Goal: Information Seeking & Learning: Understand process/instructions

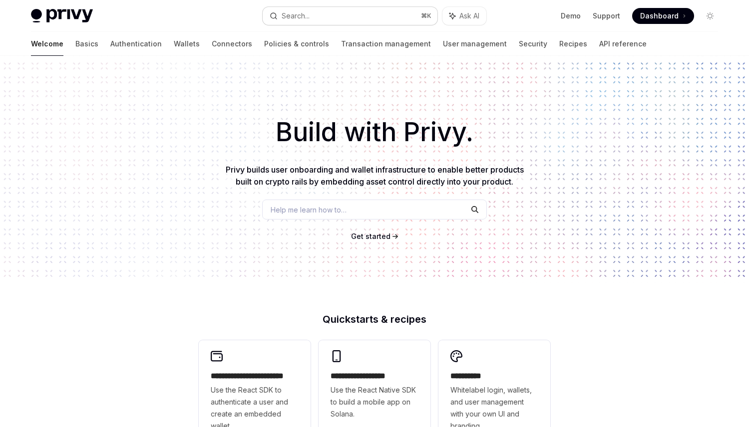
click at [340, 18] on button "Search... ⌘ K" at bounding box center [350, 16] width 175 height 18
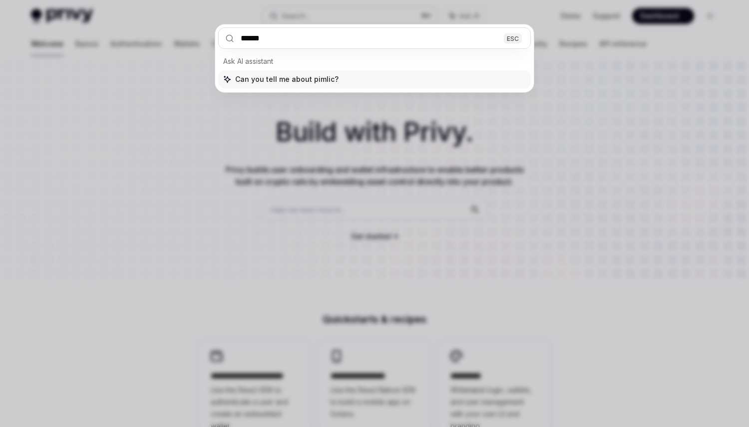
type input "*******"
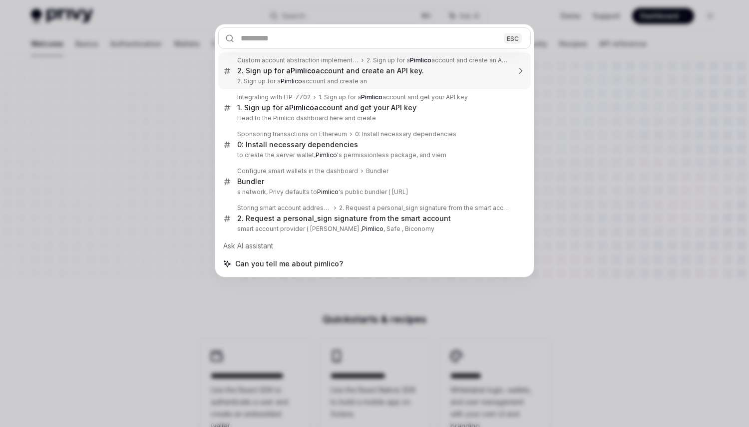
type textarea "*"
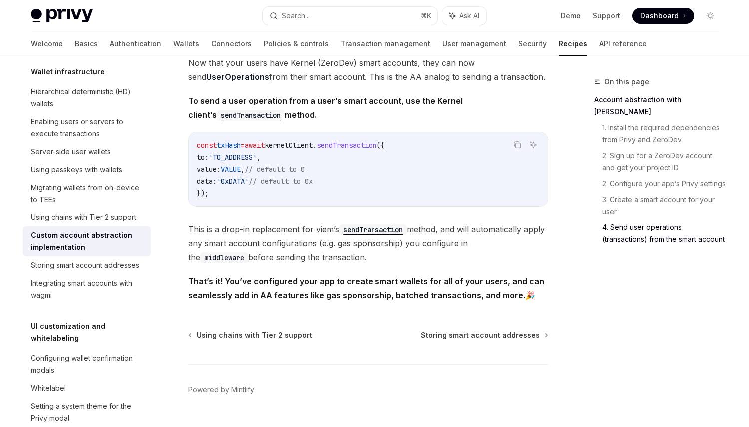
scroll to position [2103, 0]
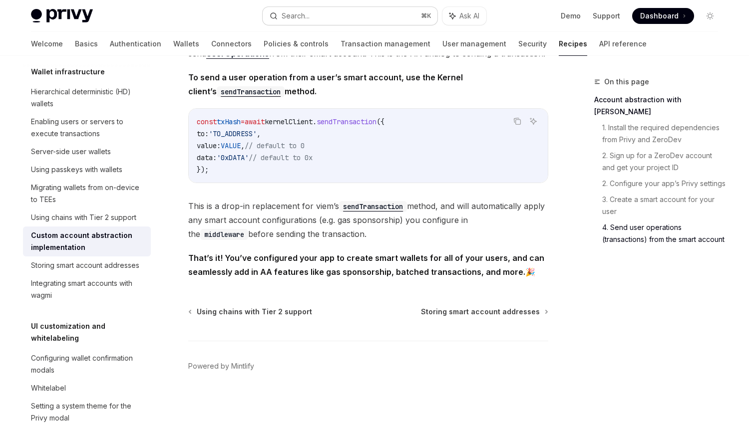
click at [330, 7] on button "Search... ⌘ K" at bounding box center [350, 16] width 175 height 18
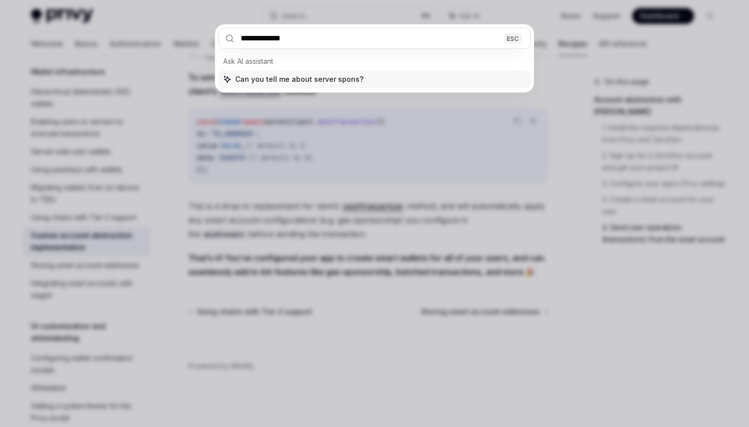
type input "**********"
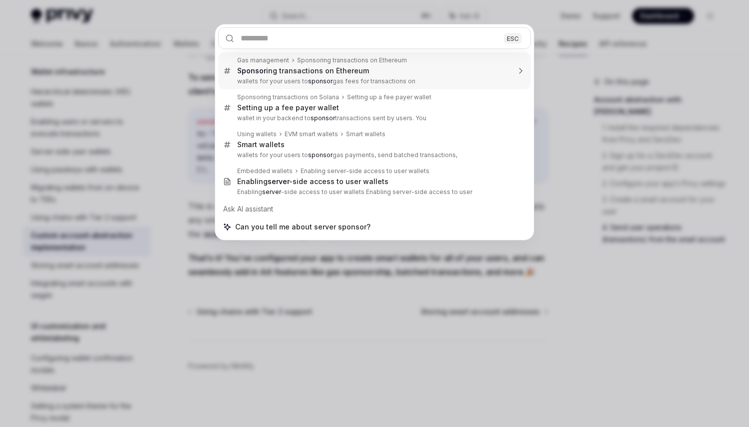
type textarea "*"
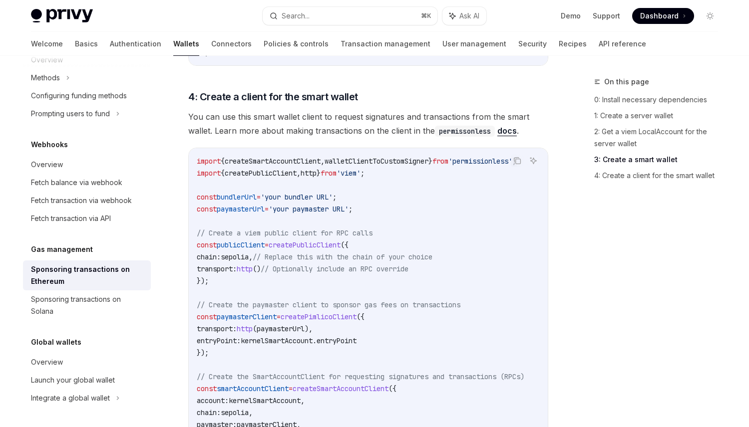
scroll to position [1097, 0]
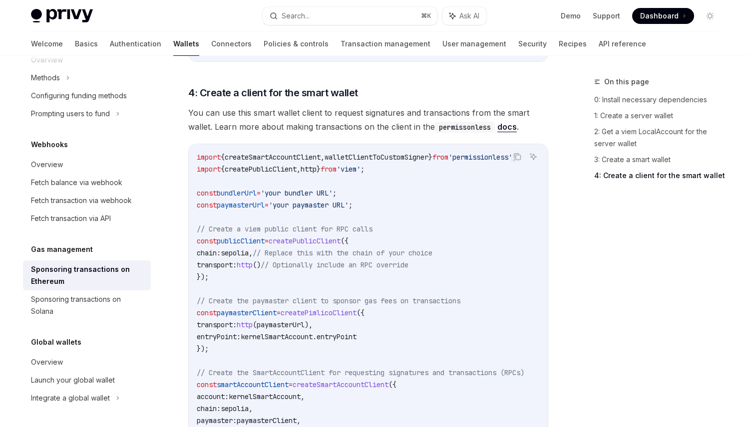
click at [353, 309] on span "createPimlicoClient" at bounding box center [319, 313] width 76 height 9
copy span "createPimlicoClient"
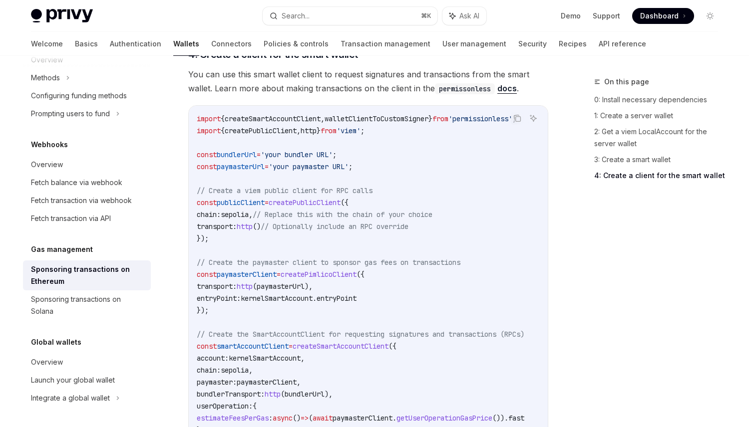
scroll to position [1140, 0]
